Goal: Find contact information: Find contact information

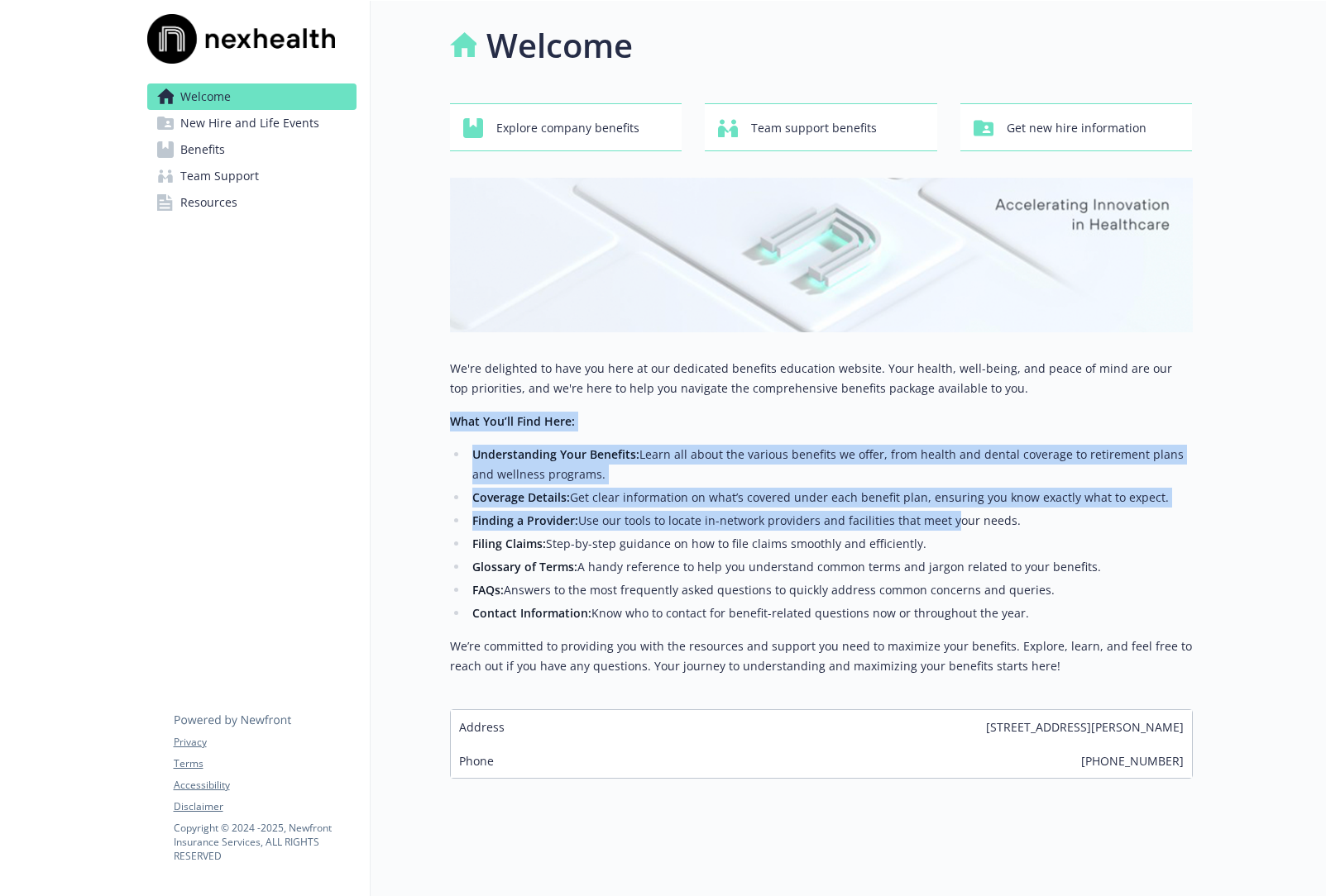
drag, startPoint x: 815, startPoint y: 459, endPoint x: 1009, endPoint y: 580, distance: 228.6
click at [1003, 569] on div "We're delighted to have you here at our dedicated benefits education website. Y…" at bounding box center [821, 518] width 743 height 318
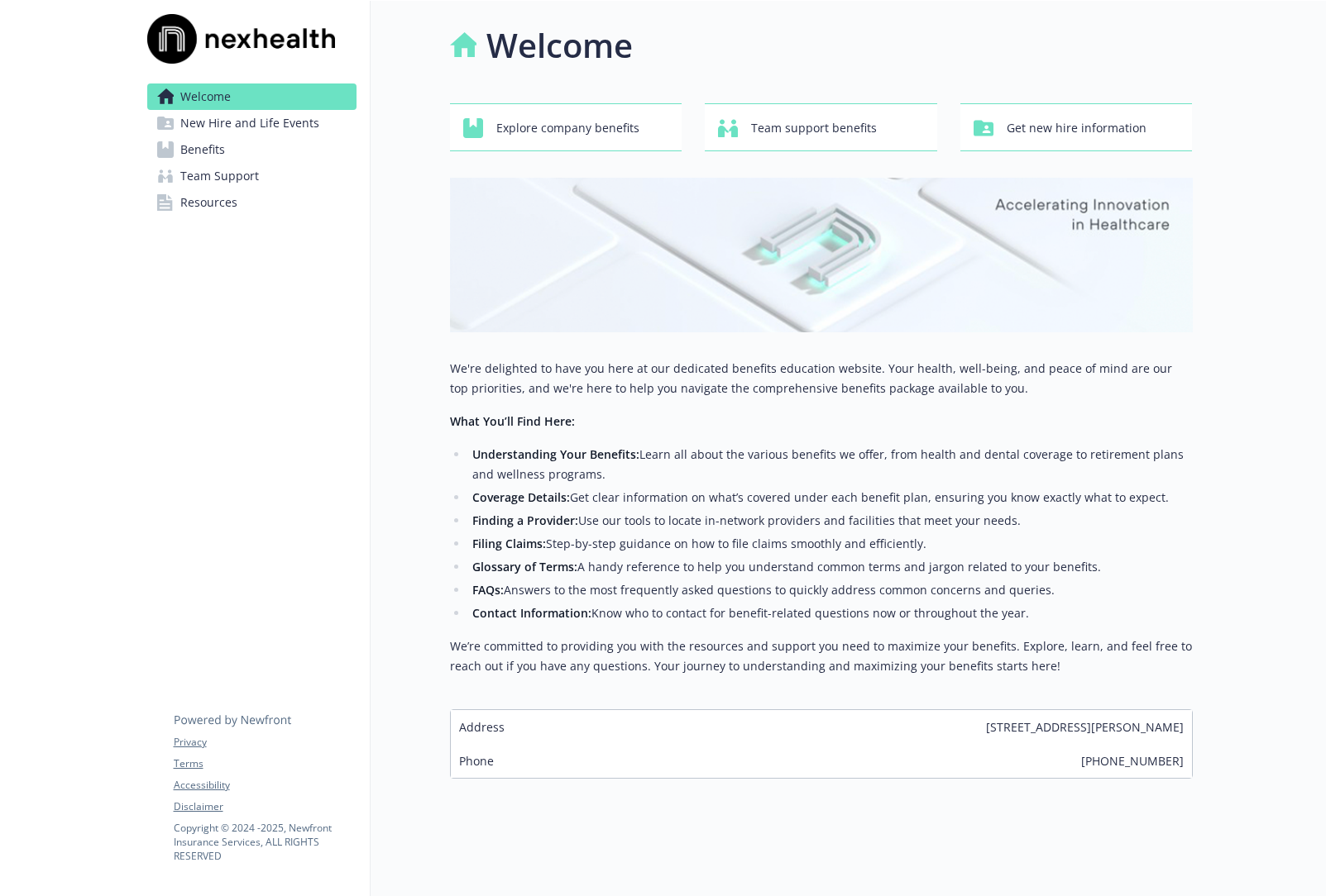
click at [1009, 579] on ul "Understanding Your Benefits: Learn all about the various benefits we offer, fro…" at bounding box center [821, 534] width 743 height 179
click at [1010, 578] on ul "Understanding Your Benefits: Learn all about the various benefits we offer, fro…" at bounding box center [821, 534] width 743 height 179
click at [944, 512] on li "Finding a Provider: Use our tools to locate in-network providers and facilities…" at bounding box center [829, 519] width 724 height 20
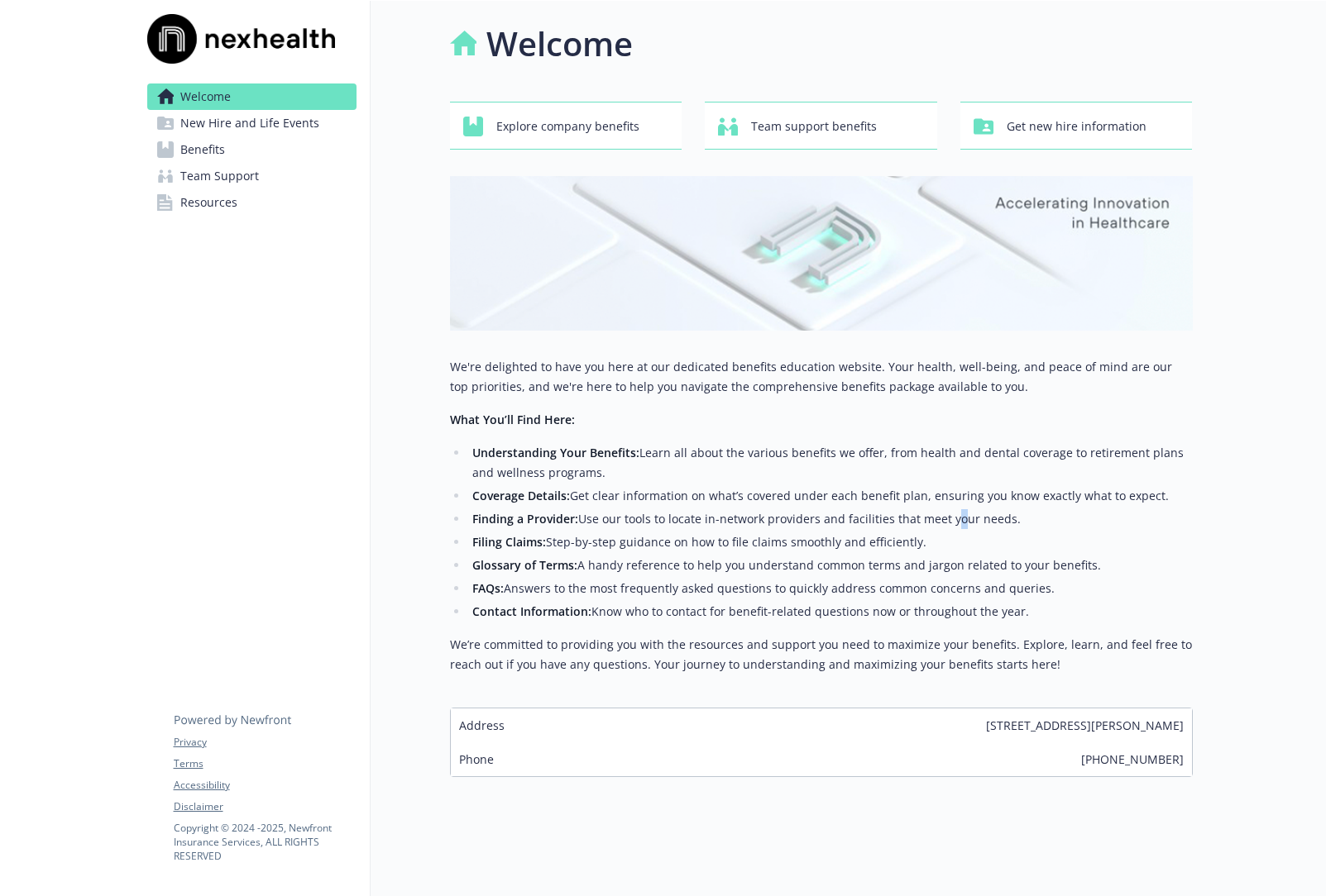
scroll to position [11, 0]
click at [985, 717] on span "[STREET_ADDRESS][PERSON_NAME]" at bounding box center [1084, 726] width 197 height 18
copy span "[STREET_ADDRESS][PERSON_NAME]"
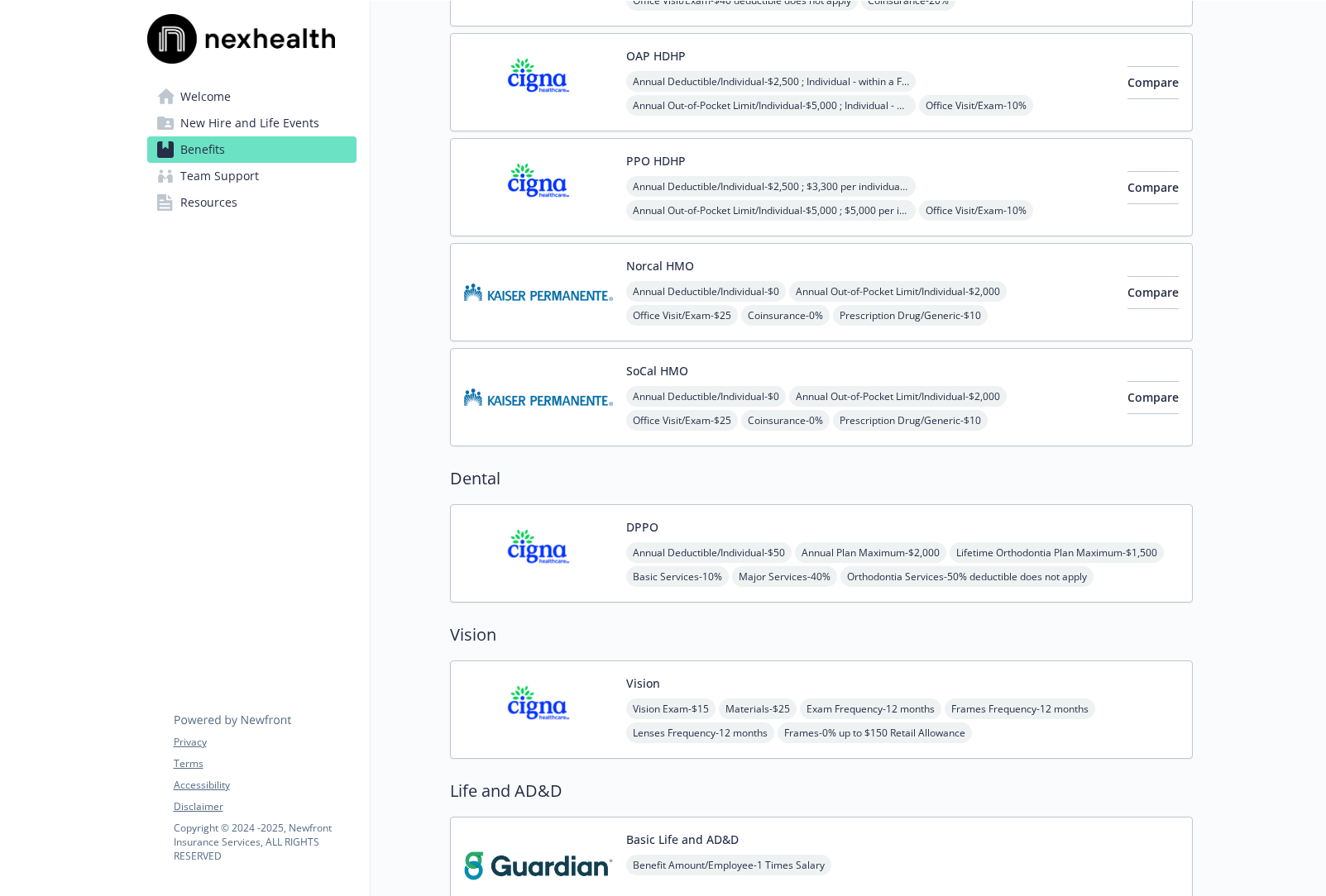
scroll to position [782, 0]
click at [305, 192] on link "Resources" at bounding box center [252, 202] width 209 height 26
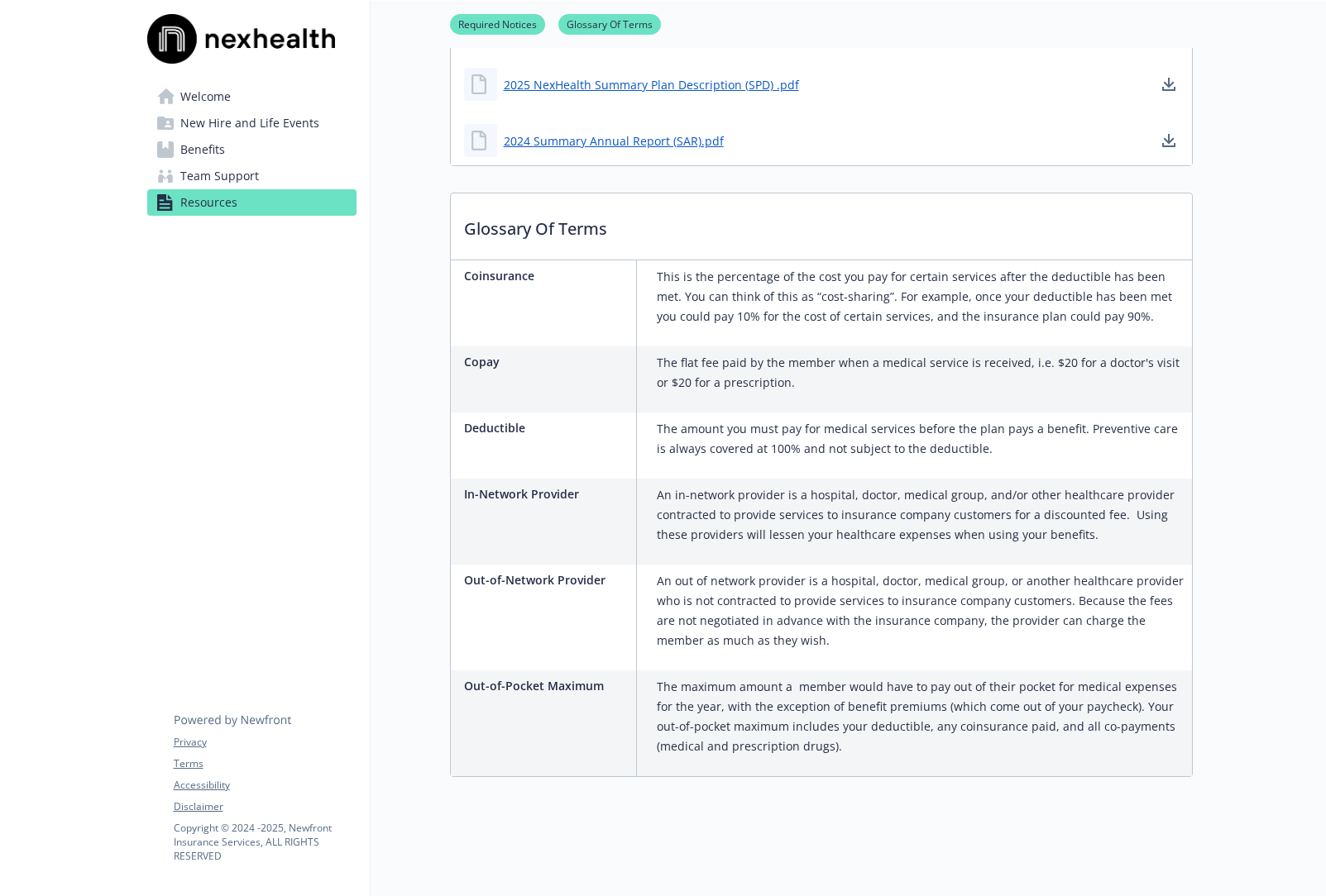
click at [148, 190] on link "Resources" at bounding box center [252, 202] width 209 height 26
click at [148, 110] on link "New Hire and Life Events" at bounding box center [252, 122] width 209 height 26
click at [288, 126] on span "New Hire and Life Events" at bounding box center [250, 122] width 139 height 26
